Goal: Task Accomplishment & Management: Manage account settings

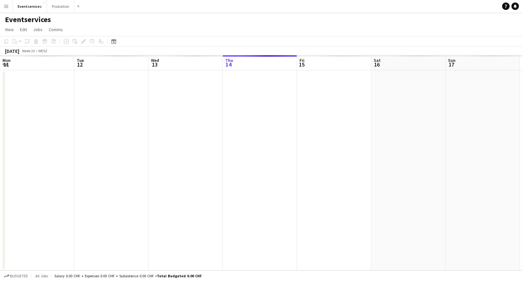
scroll to position [0, 149]
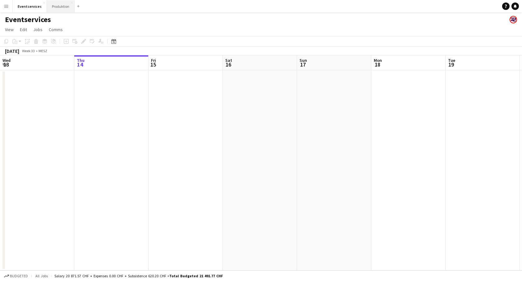
click at [55, 7] on button "Produktion Close" at bounding box center [61, 6] width 28 height 12
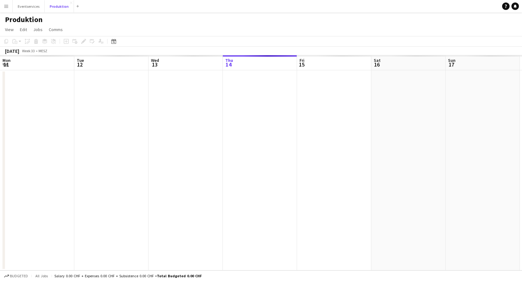
scroll to position [0, 149]
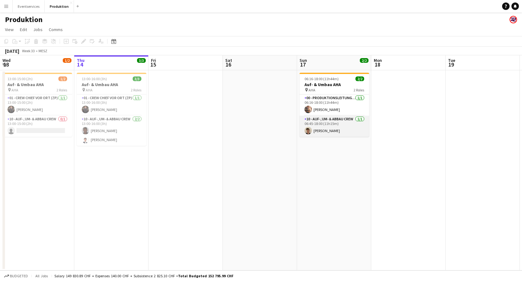
click at [341, 123] on app-card-role "10 - Auf-, Um- & Abbau Crew [DATE] 06:45-18:00 (11h15m) [PERSON_NAME]" at bounding box center [335, 126] width 70 height 21
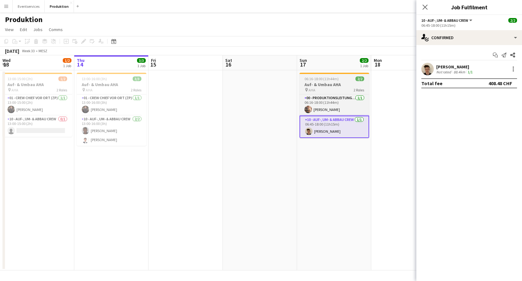
click at [336, 78] on span "06:16-18:00 (11h44m)" at bounding box center [322, 78] width 34 height 5
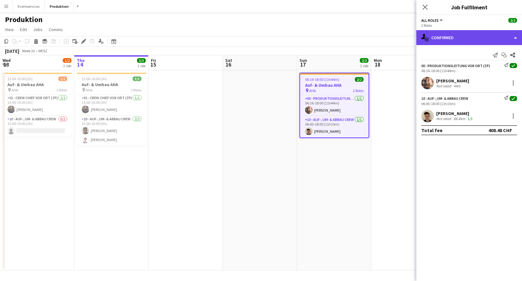
click at [473, 35] on div "single-neutral-actions-check-2 Confirmed" at bounding box center [470, 37] width 106 height 15
click at [471, 33] on div "single-neutral-actions-check-2 Confirmed" at bounding box center [470, 37] width 106 height 15
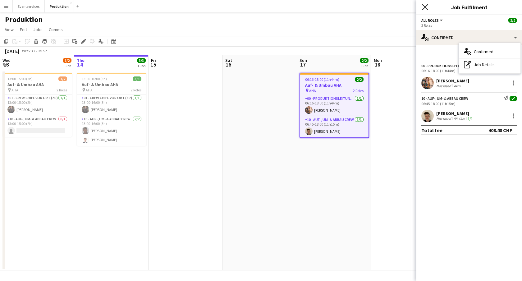
click at [426, 6] on icon at bounding box center [425, 7] width 6 height 6
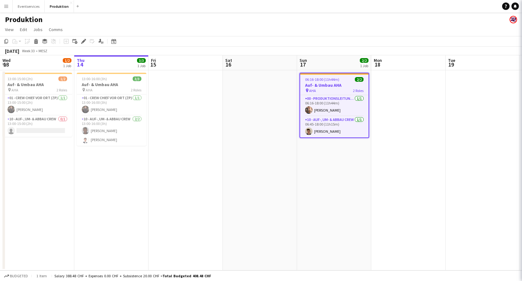
click at [362, 22] on div "Produktion" at bounding box center [261, 18] width 522 height 12
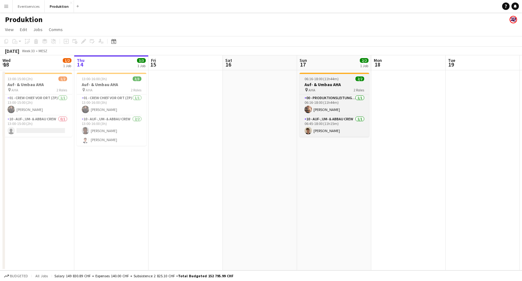
click at [340, 81] on div "06:16-18:00 (11h44m) 2/2" at bounding box center [335, 78] width 70 height 5
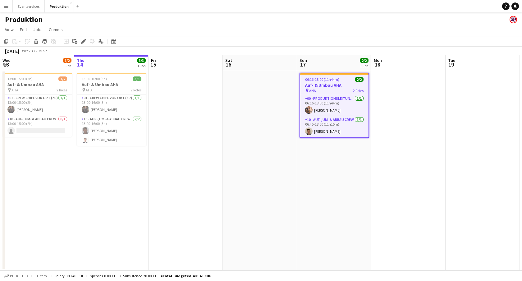
click at [340, 81] on div "06:16-18:00 (11h44m) 2/2" at bounding box center [334, 79] width 68 height 5
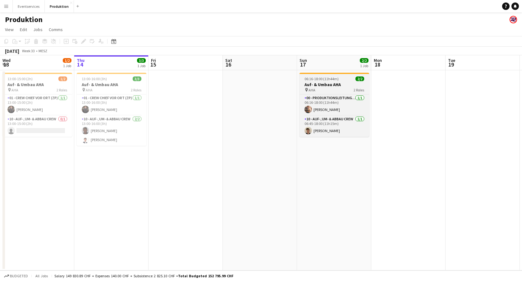
click at [340, 81] on div "06:16-18:00 (11h44m) 2/2" at bounding box center [335, 78] width 70 height 5
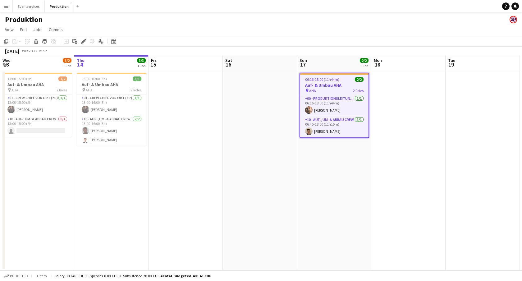
click at [334, 82] on h3 "Auf- & Umbau AHA" at bounding box center [334, 85] width 68 height 6
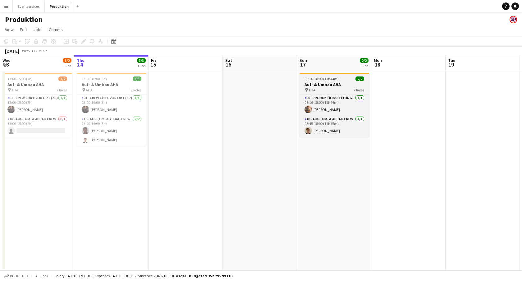
click at [334, 82] on h3 "Auf- & Umbau AHA" at bounding box center [335, 85] width 70 height 6
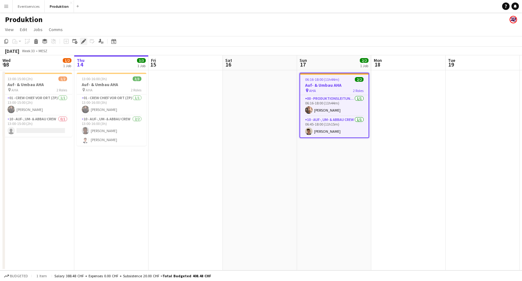
click at [84, 42] on icon at bounding box center [83, 41] width 3 height 3
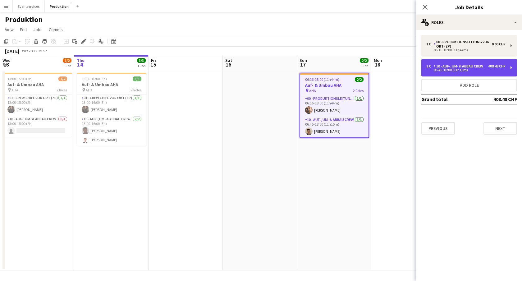
click at [498, 67] on div "408.48 CHF" at bounding box center [497, 66] width 17 height 4
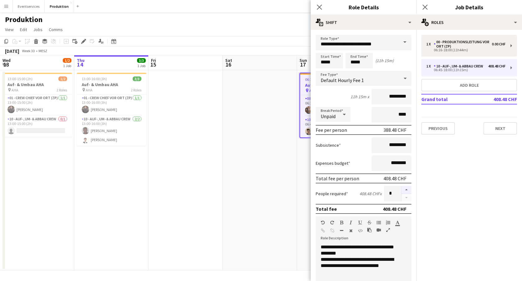
click at [403, 190] on button "button" at bounding box center [407, 190] width 10 height 8
type input "*"
click at [390, 195] on input "*" at bounding box center [392, 194] width 17 height 16
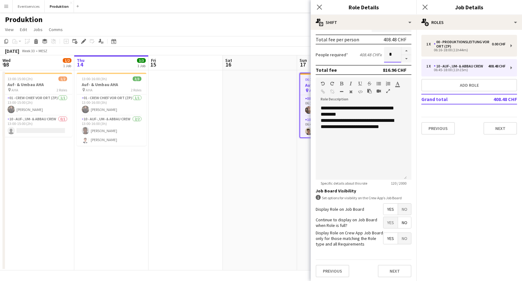
scroll to position [140, 0]
click at [388, 270] on button "Next" at bounding box center [395, 270] width 34 height 12
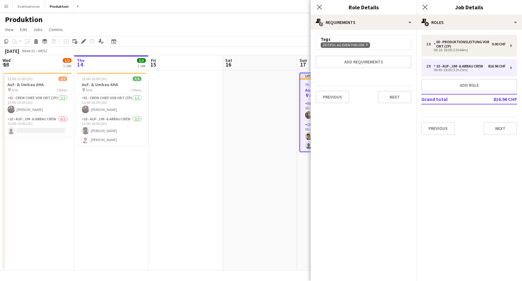
click at [398, 104] on div "Previous Next" at bounding box center [364, 97] width 96 height 23
click at [395, 96] on button "Next" at bounding box center [395, 97] width 34 height 12
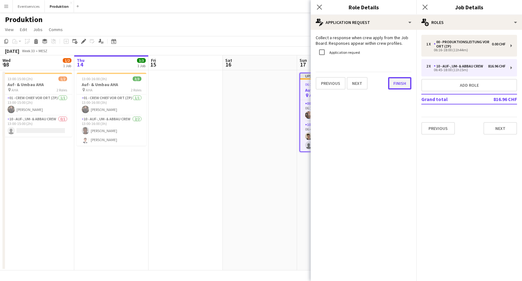
click at [402, 83] on button "Finish" at bounding box center [399, 83] width 23 height 12
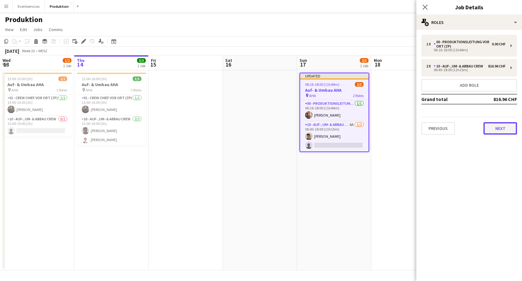
click at [499, 128] on button "Next" at bounding box center [501, 128] width 34 height 12
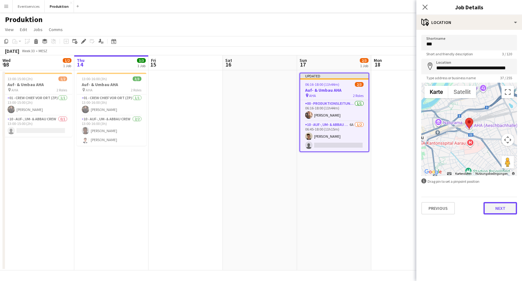
click at [500, 206] on button "Next" at bounding box center [501, 208] width 34 height 12
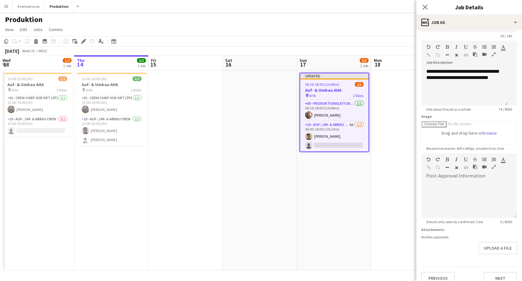
scroll to position [26, 0]
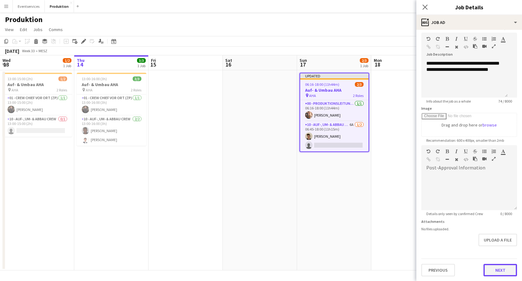
click at [487, 267] on button "Next" at bounding box center [501, 270] width 34 height 12
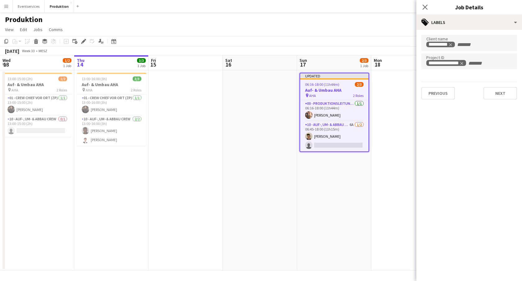
scroll to position [0, 0]
click at [493, 98] on button "Next" at bounding box center [501, 93] width 34 height 12
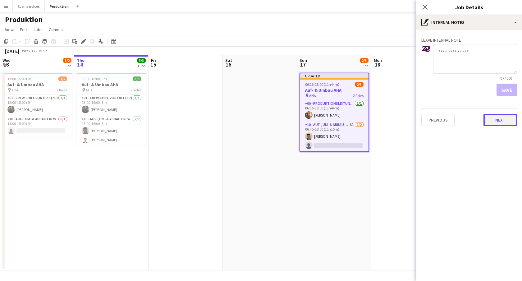
click at [490, 121] on button "Next" at bounding box center [501, 120] width 34 height 12
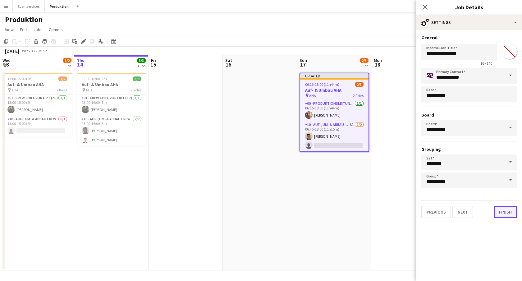
click at [506, 213] on button "Finish" at bounding box center [505, 212] width 23 height 12
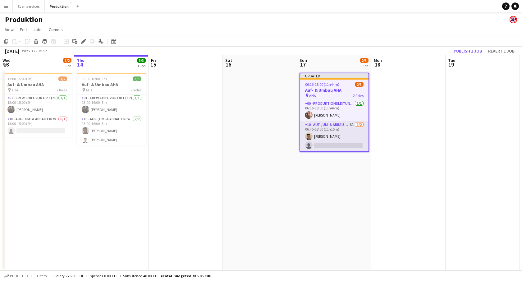
click at [319, 133] on app-card-role "10 - Auf-, Um- & Abbau Crew 6A [DATE] 06:45-18:00 (11h15m) [PERSON_NAME] single…" at bounding box center [334, 136] width 68 height 30
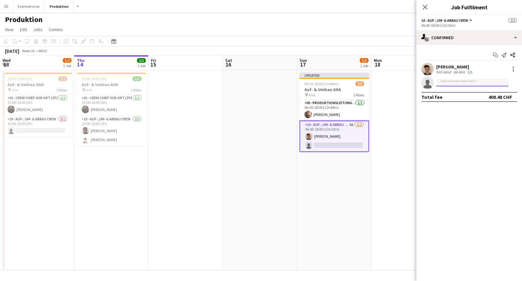
click at [452, 79] on input at bounding box center [473, 82] width 72 height 7
type input "*******"
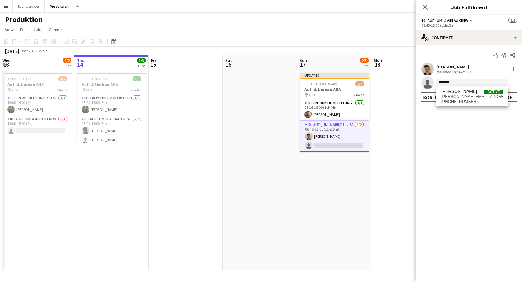
click at [448, 100] on span "[PHONE_NUMBER]" at bounding box center [473, 101] width 62 height 5
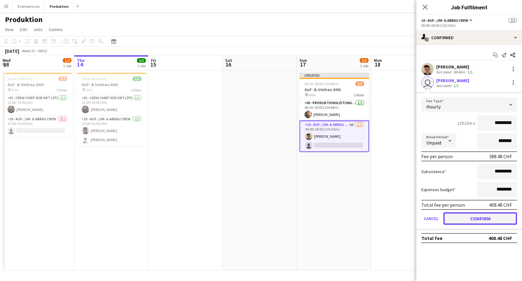
click at [471, 219] on button "Confirm" at bounding box center [481, 218] width 74 height 12
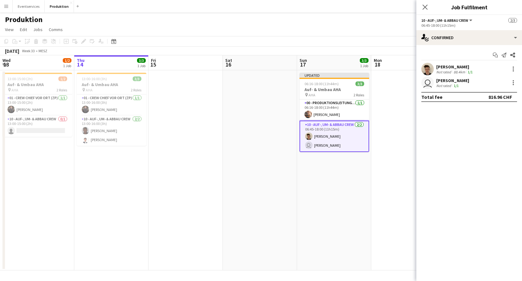
click at [441, 82] on div "[PERSON_NAME]" at bounding box center [453, 81] width 33 height 6
